Goal: Find specific page/section: Find specific page/section

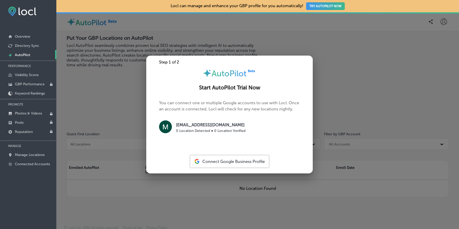
click at [97, 73] on div at bounding box center [229, 114] width 459 height 229
